Goal: Task Accomplishment & Management: Manage account settings

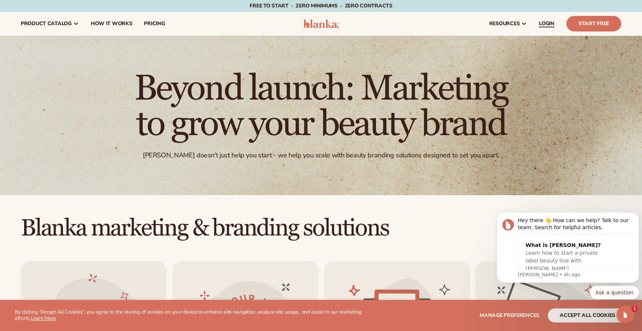
click at [546, 21] on span "LOGIN" at bounding box center [547, 24] width 16 height 6
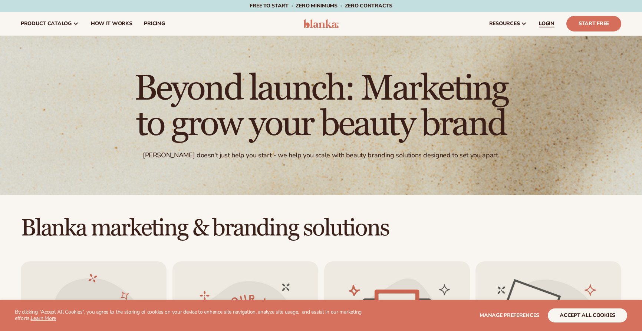
click at [541, 27] on link "LOGIN" at bounding box center [546, 24] width 27 height 24
